Goal: Navigation & Orientation: Find specific page/section

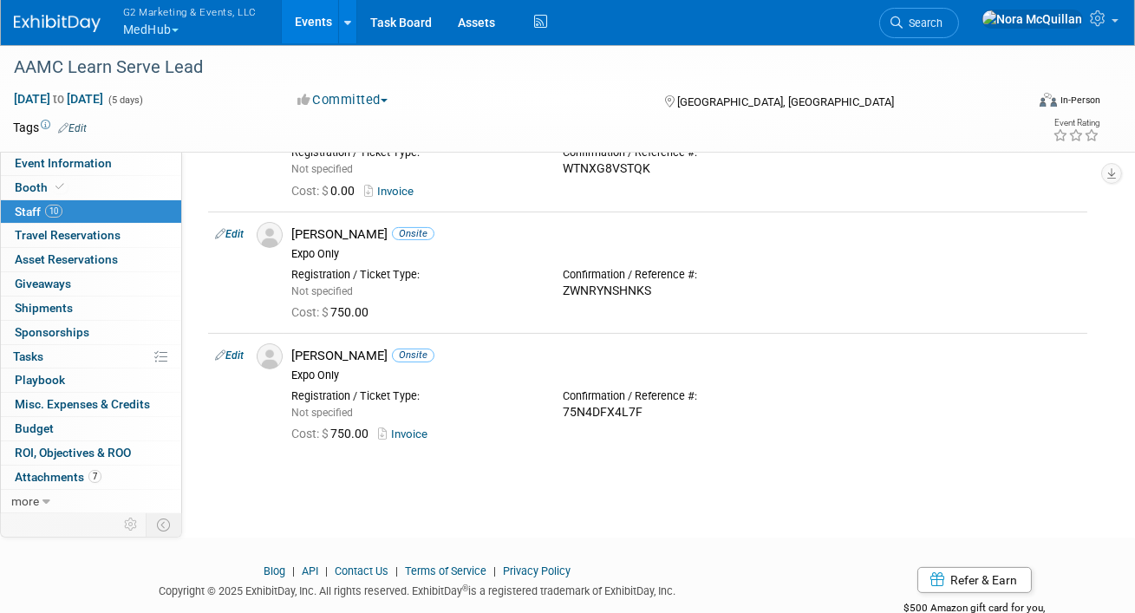
click at [159, 28] on button "G2 Marketing & Events, LLC MedHub" at bounding box center [199, 22] width 157 height 45
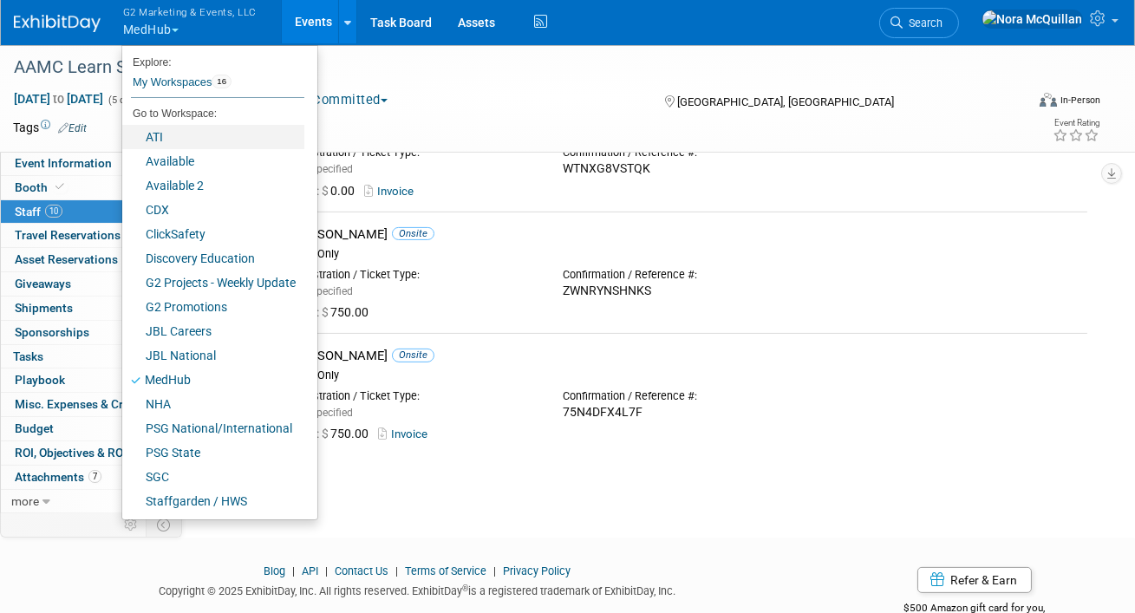
click at [183, 139] on link "ATI" at bounding box center [213, 137] width 182 height 24
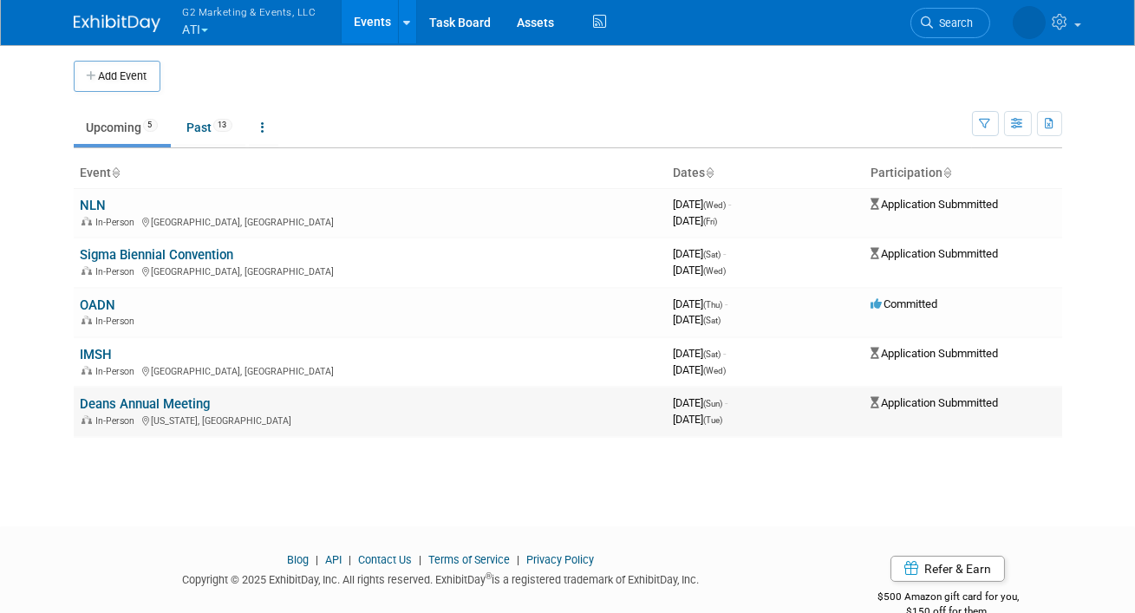
click at [122, 401] on link "Deans Annual Meeting" at bounding box center [146, 404] width 130 height 16
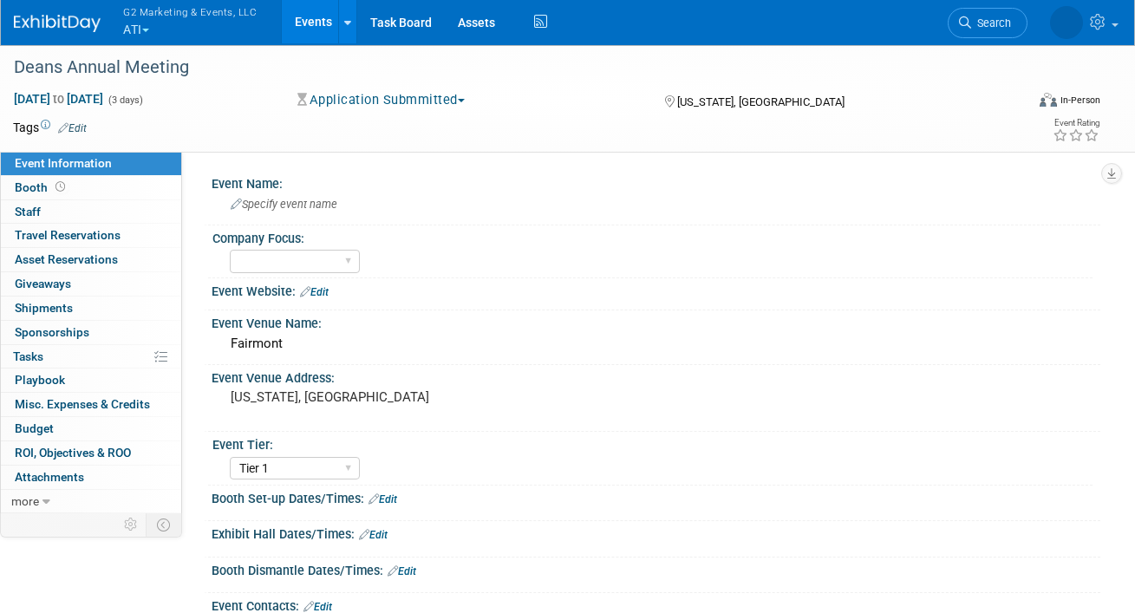
select select "Tier 1"
click at [82, 187] on link "Booth" at bounding box center [91, 187] width 180 height 23
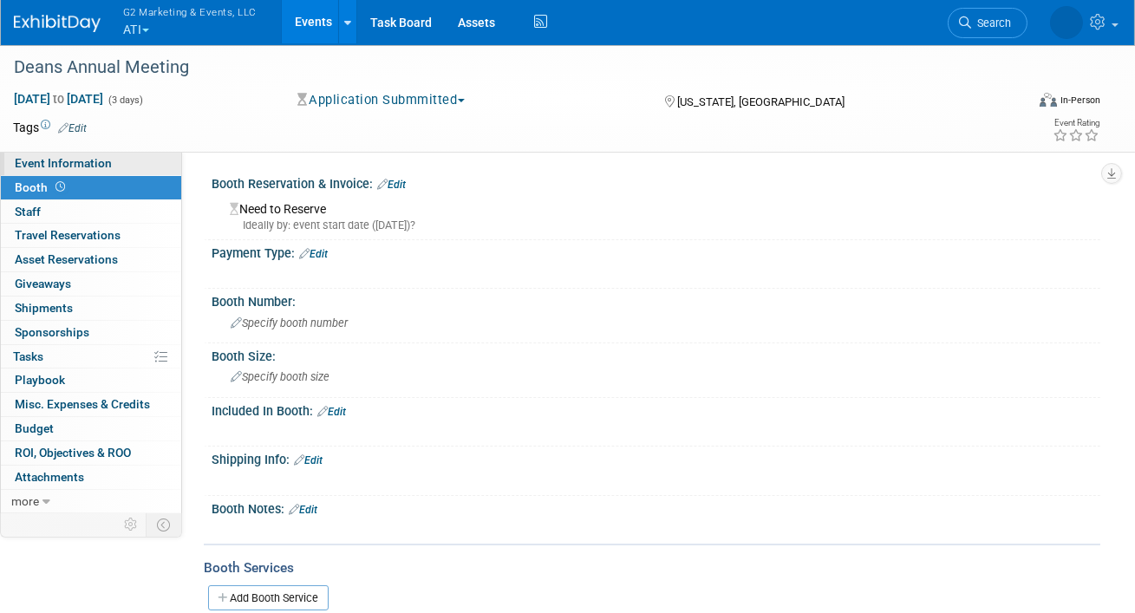
click at [69, 167] on span "Event Information" at bounding box center [63, 163] width 97 height 14
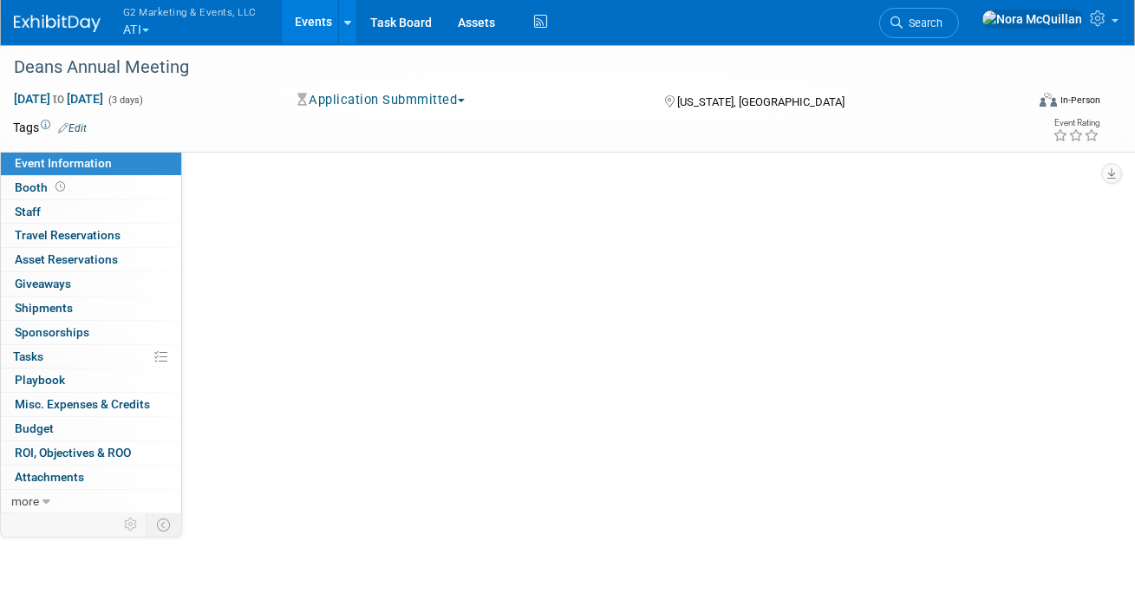
select select "Tier 1"
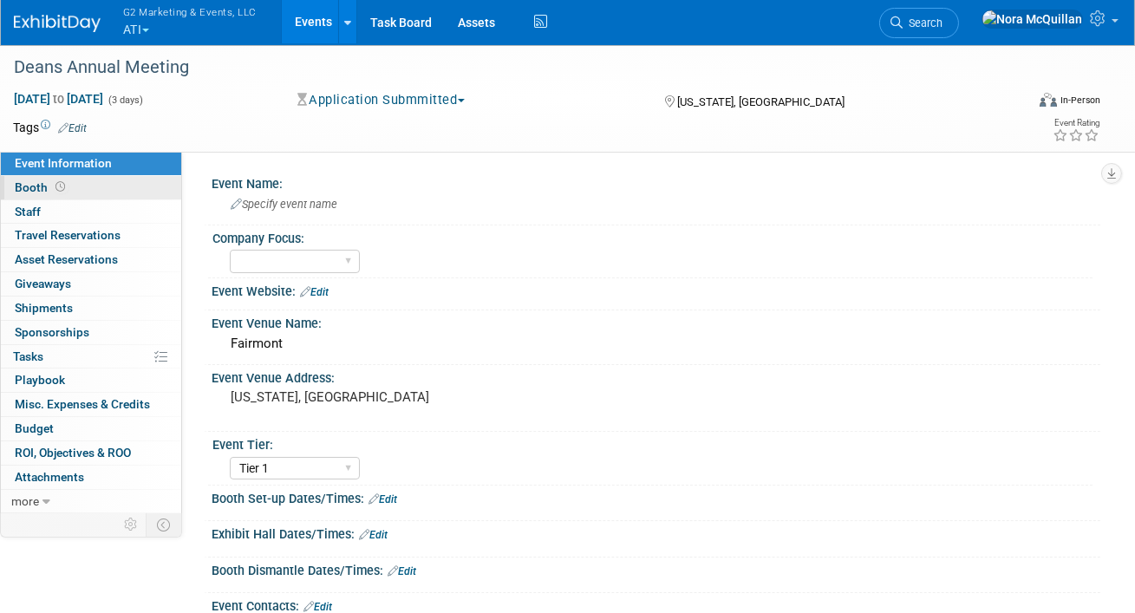
click at [16, 190] on span "Booth" at bounding box center [42, 187] width 54 height 14
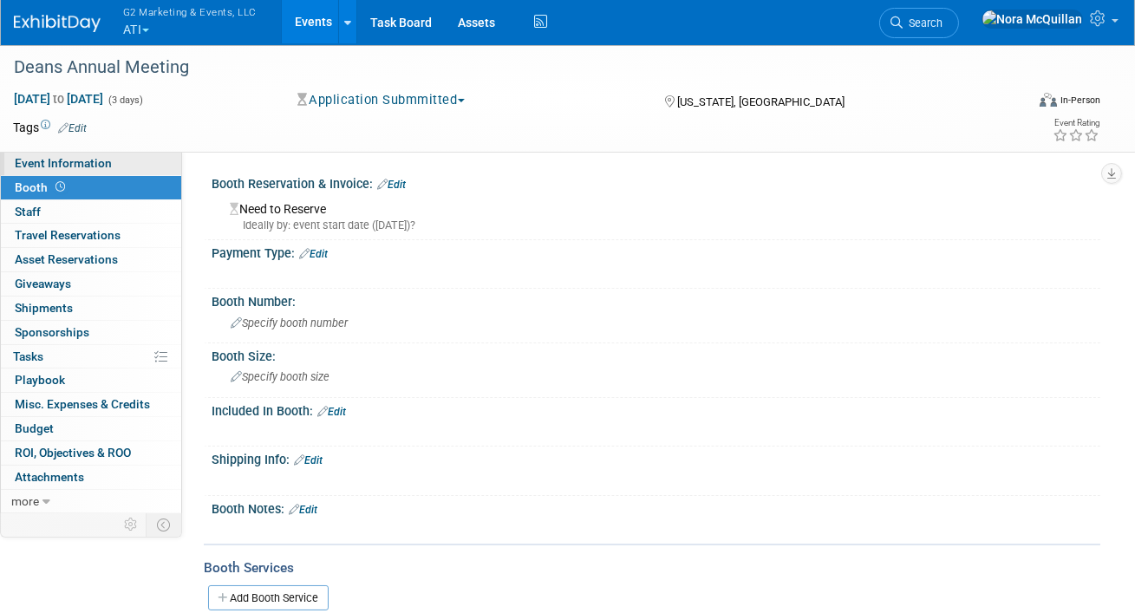
click at [40, 160] on span "Event Information" at bounding box center [63, 163] width 97 height 14
select select "Tier 1"
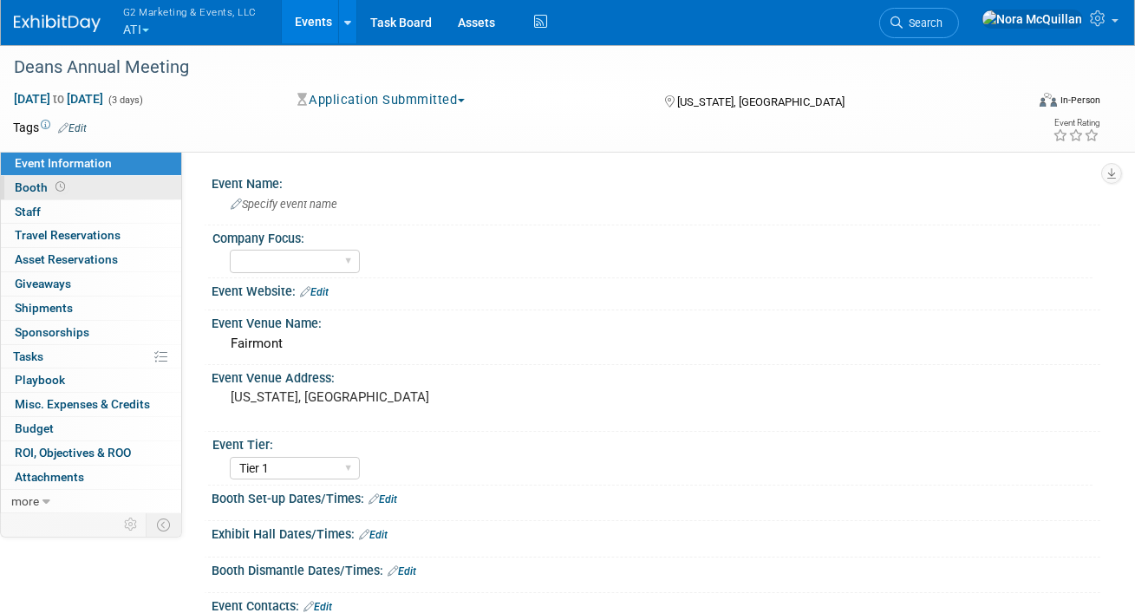
click at [35, 193] on span "Booth" at bounding box center [42, 187] width 54 height 14
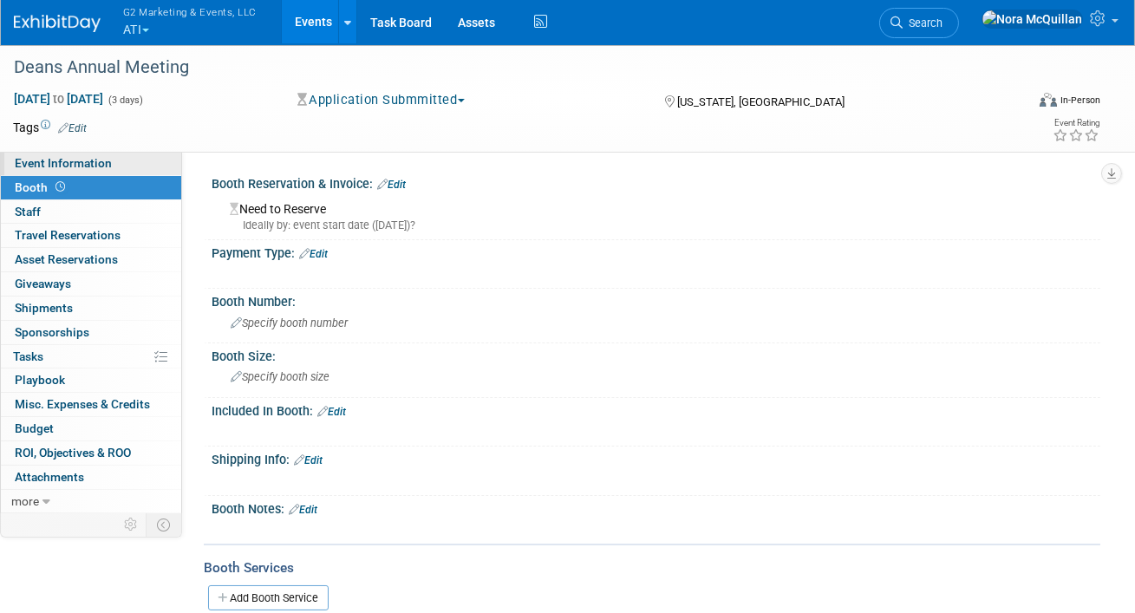
click at [62, 164] on span "Event Information" at bounding box center [63, 163] width 97 height 14
select select "Tier 1"
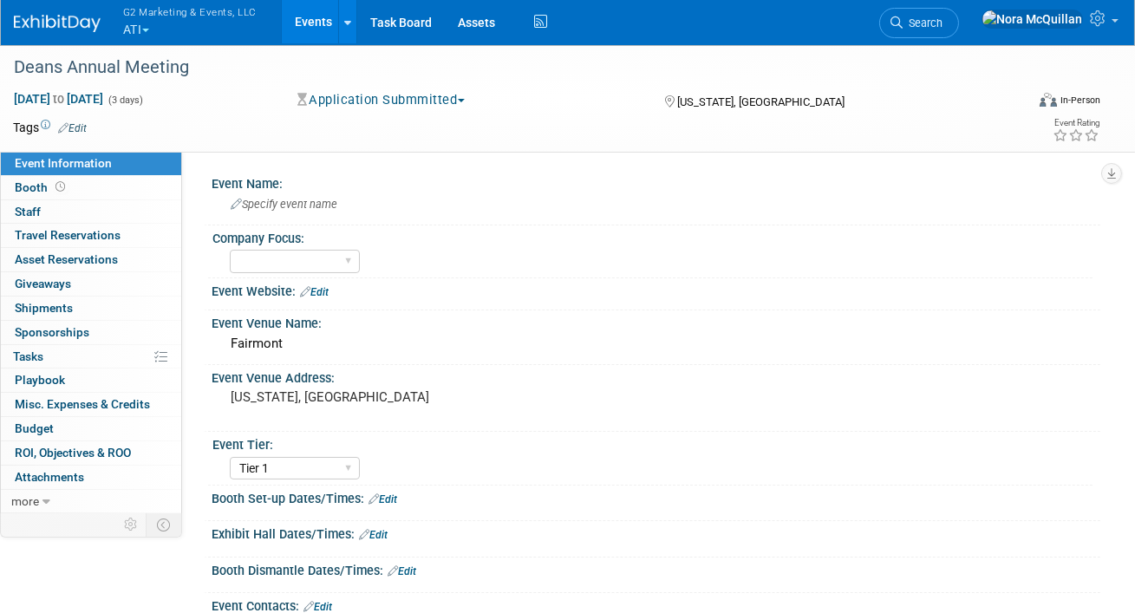
click at [140, 32] on button "G2 Marketing & Events, LLC ATI" at bounding box center [199, 22] width 157 height 45
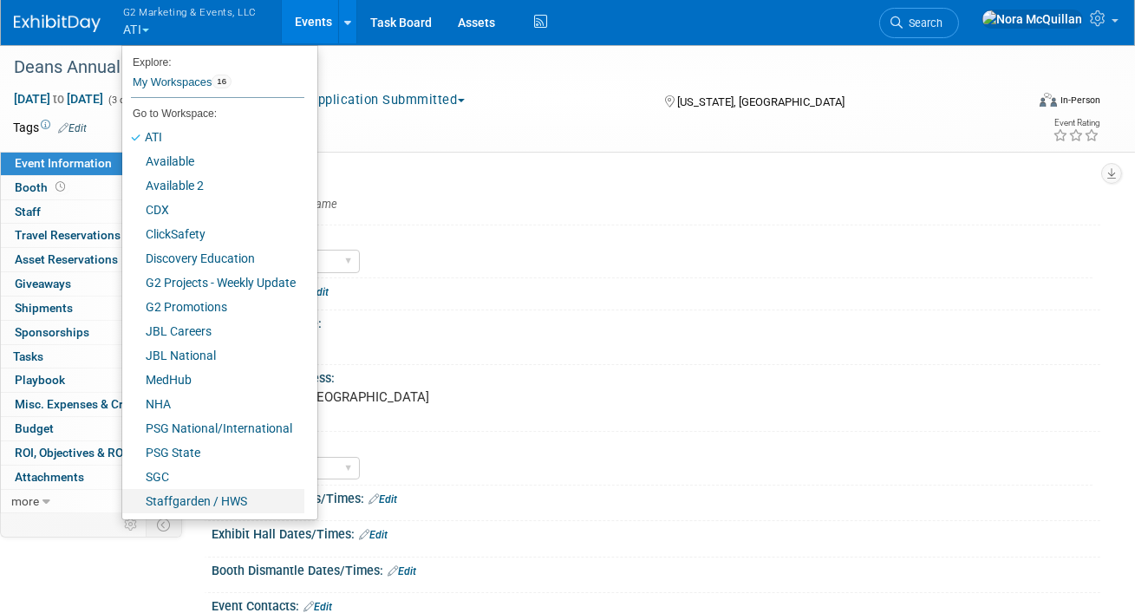
click at [183, 506] on link "Staffgarden / HWS" at bounding box center [213, 501] width 182 height 24
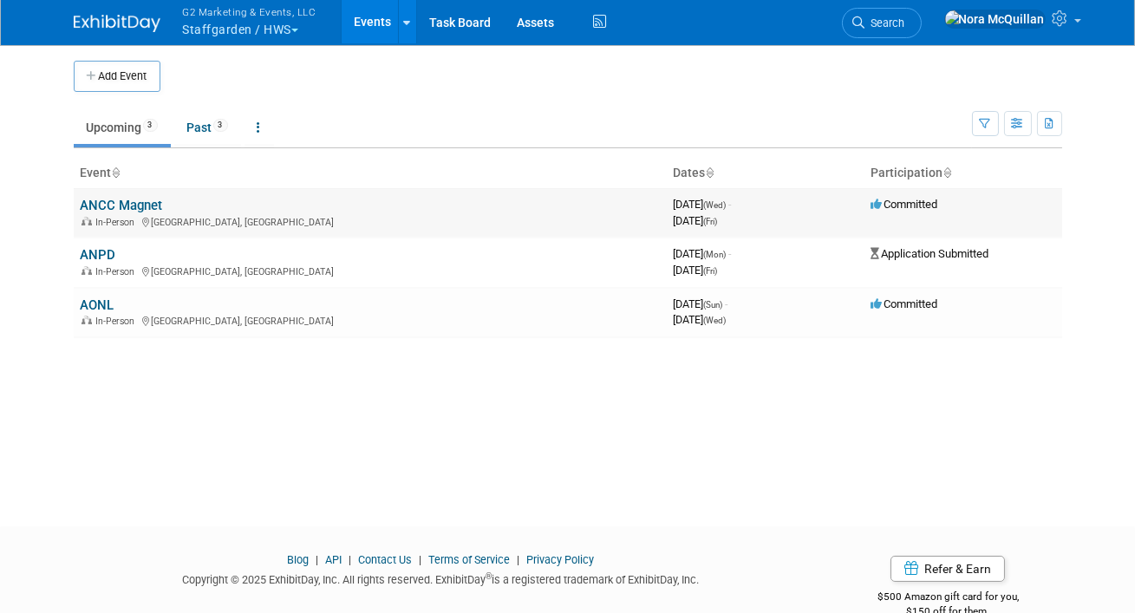
click at [104, 204] on link "ANCC Magnet" at bounding box center [122, 206] width 82 height 16
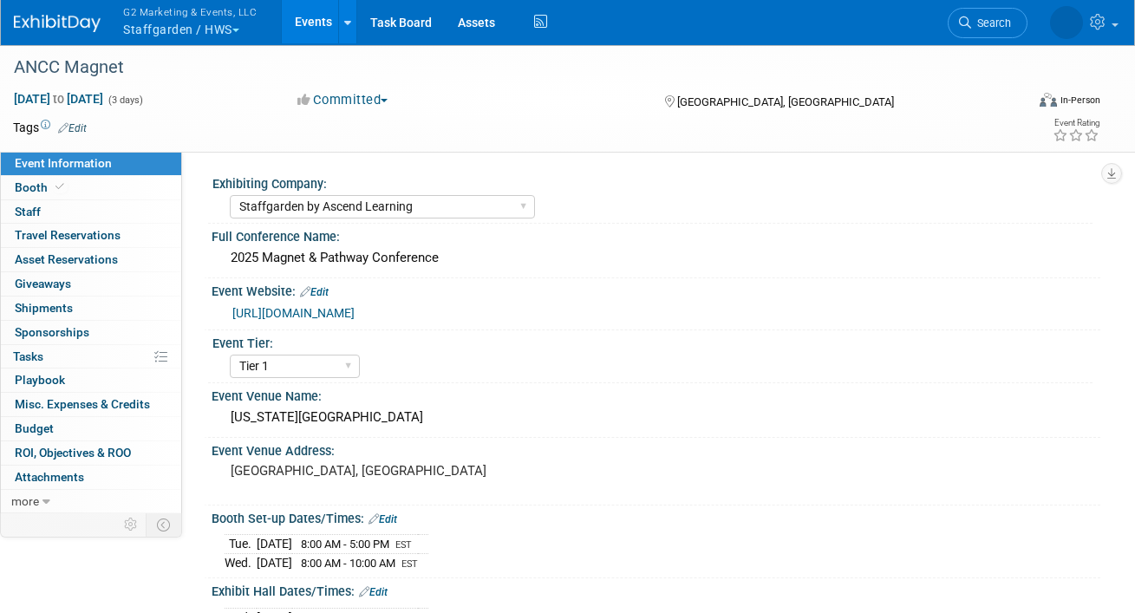
select select "Staffgarden by Ascend Learning"
select select "Tier 1"
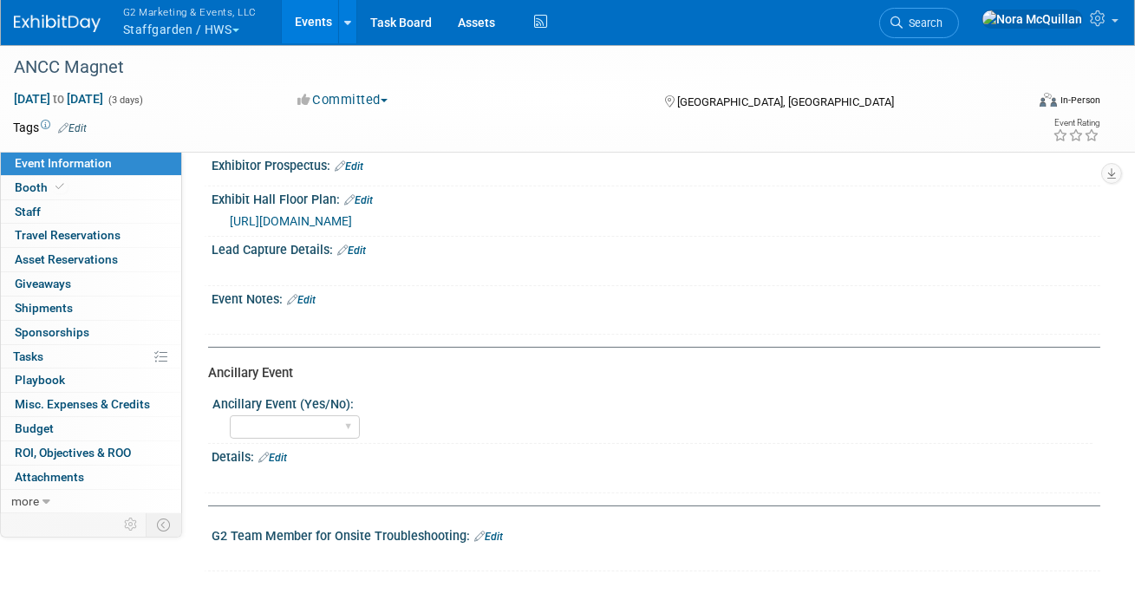
scroll to position [623, 0]
click at [261, 415] on select "Yes No" at bounding box center [295, 426] width 130 height 23
select select "No"
click at [230, 415] on select "Yes No" at bounding box center [295, 426] width 130 height 23
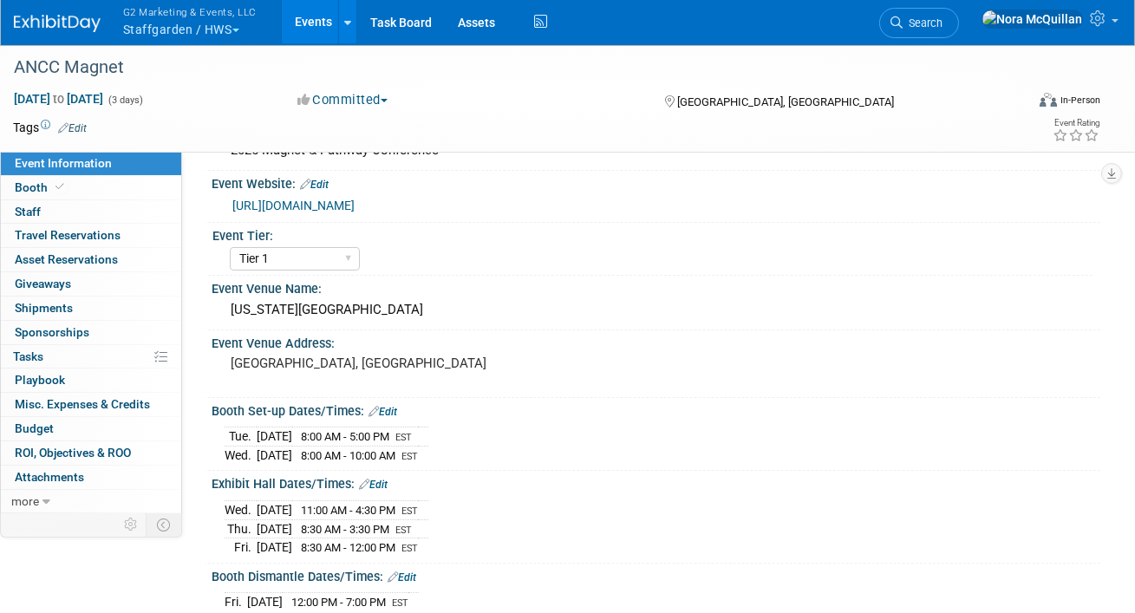
scroll to position [0, 0]
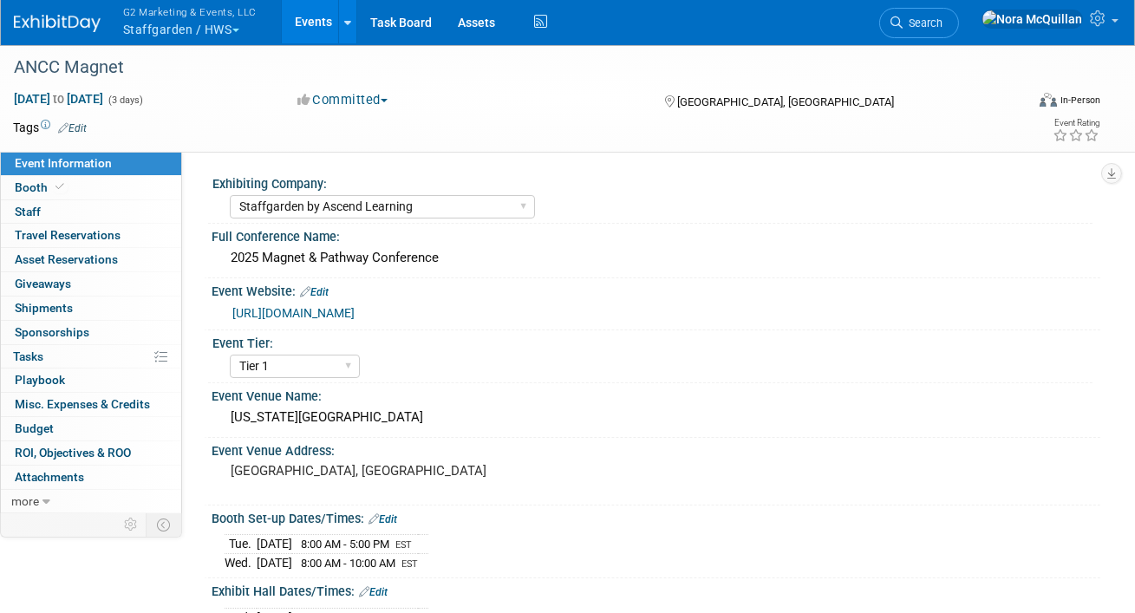
click at [603, 187] on div "Exhibiting Company:" at bounding box center [653, 182] width 880 height 22
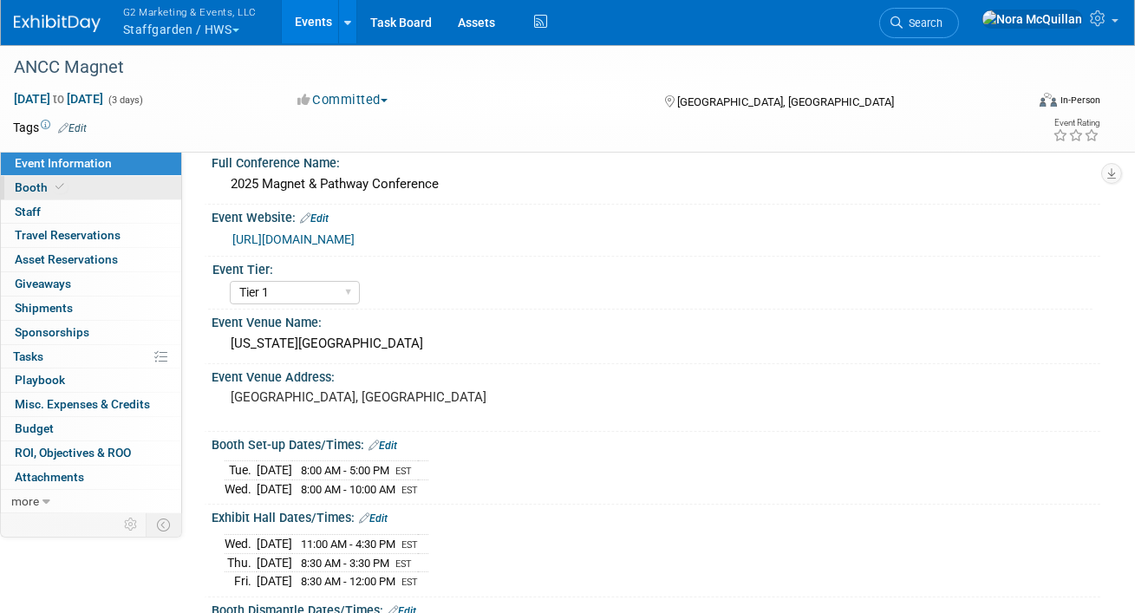
click at [110, 189] on link "Booth" at bounding box center [91, 187] width 180 height 23
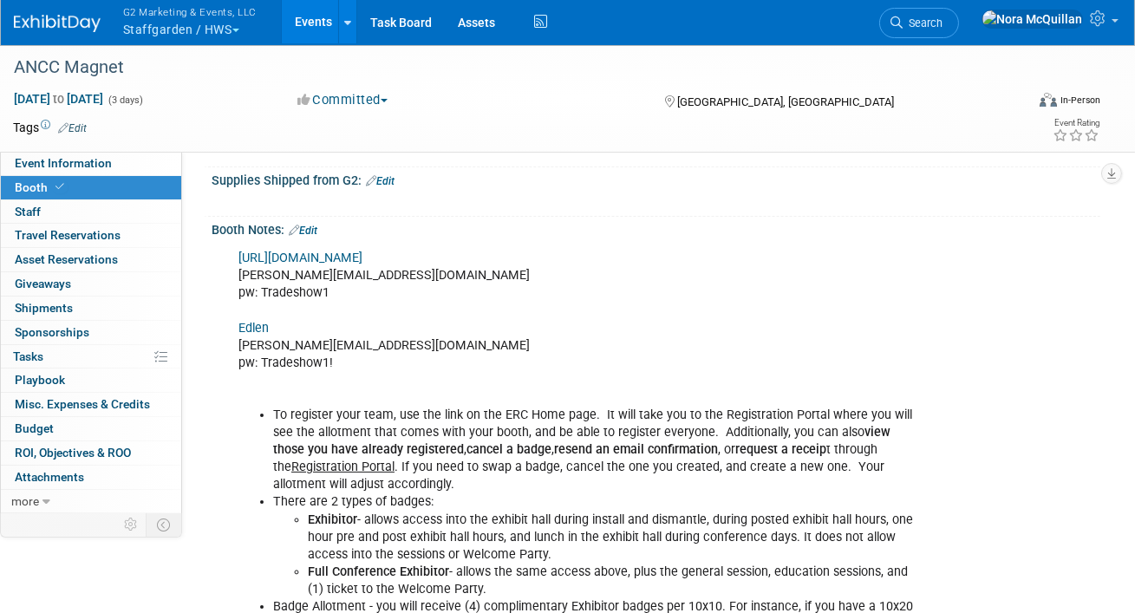
scroll to position [699, 0]
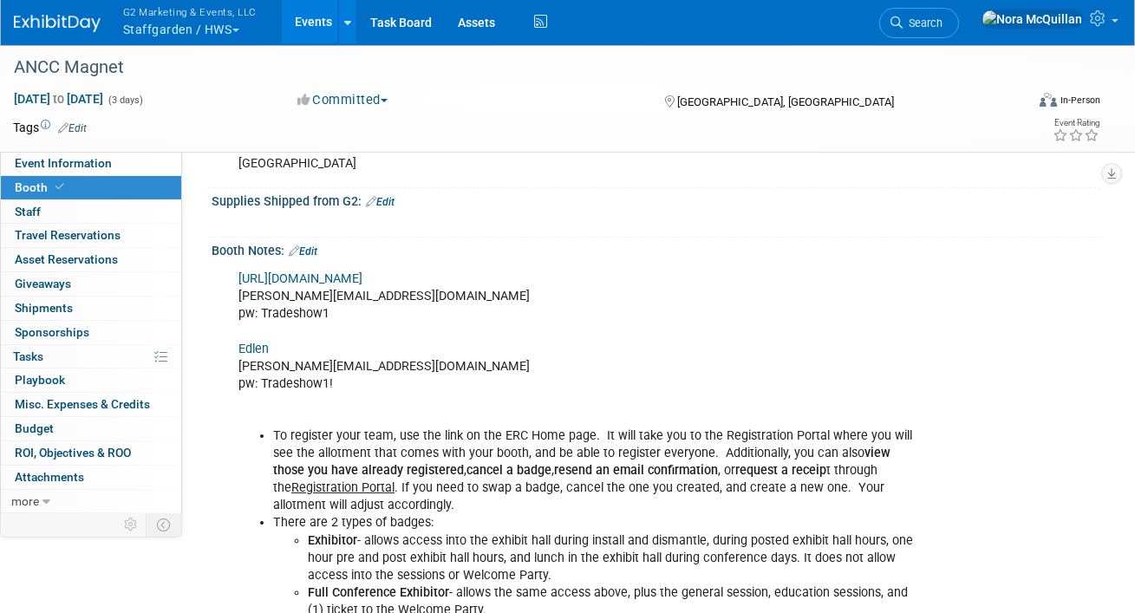
click at [363, 276] on link "[URL][DOMAIN_NAME]" at bounding box center [301, 279] width 124 height 15
